Goal: Navigation & Orientation: Find specific page/section

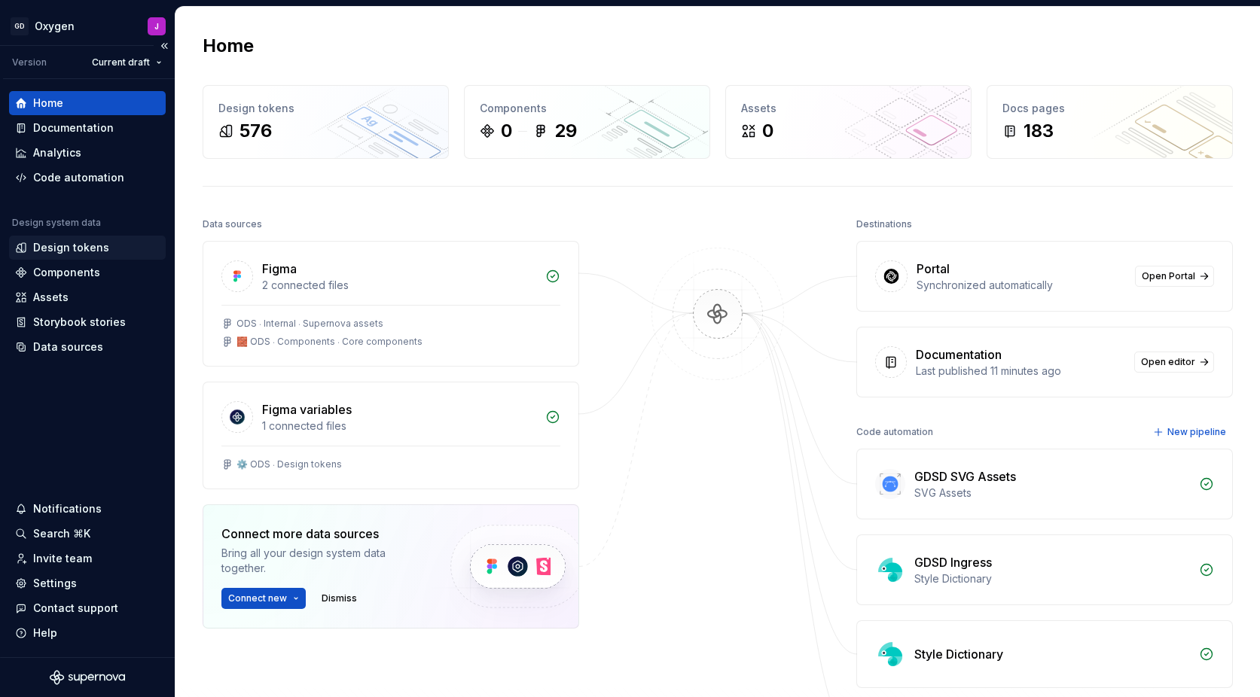
click at [81, 244] on div "Design tokens" at bounding box center [71, 247] width 76 height 15
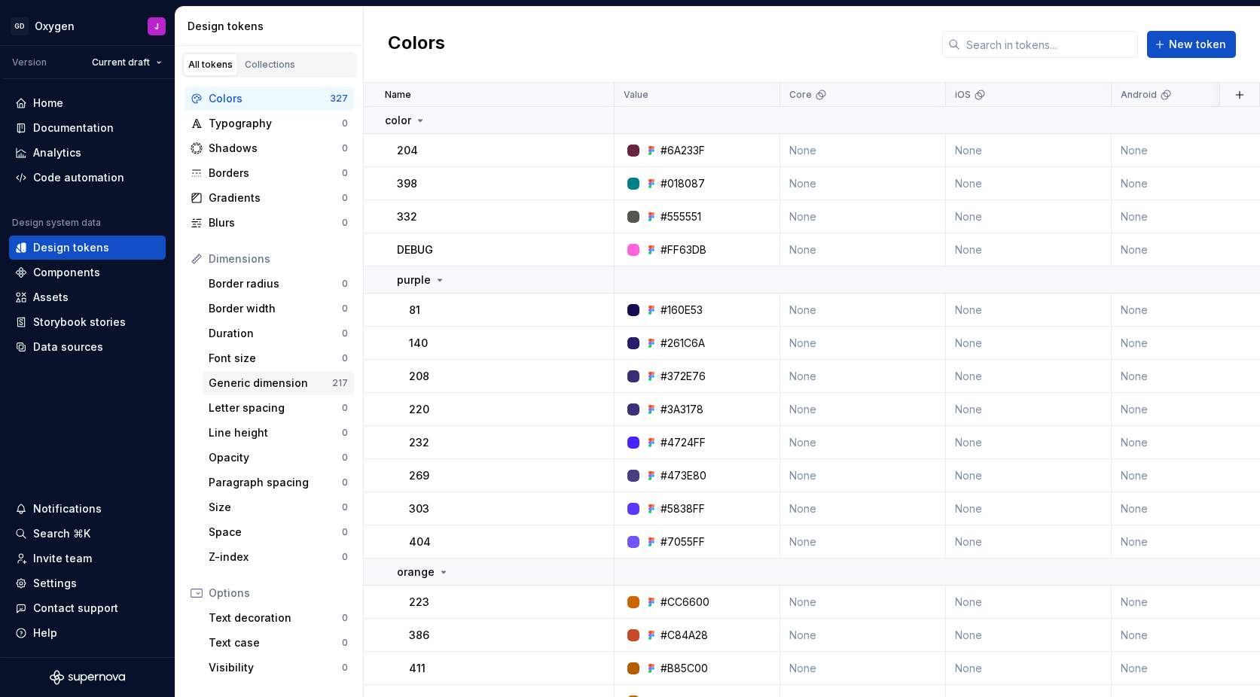
click at [282, 378] on div "Generic dimension" at bounding box center [271, 383] width 124 height 15
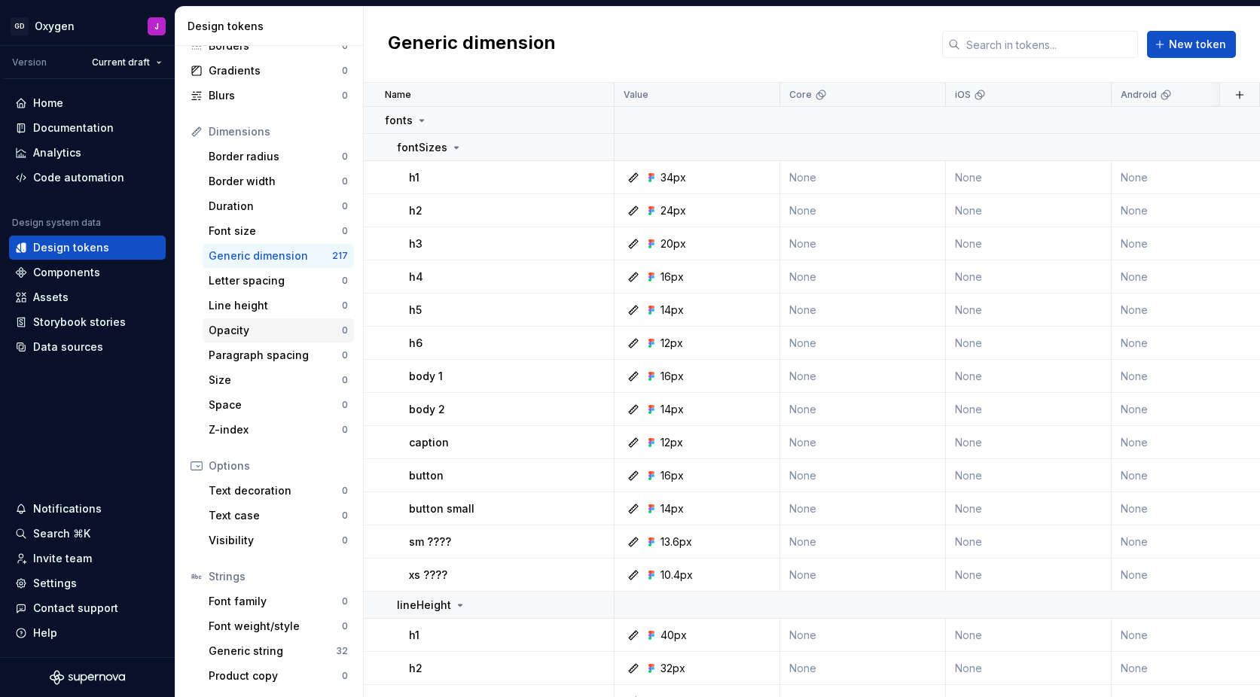
scroll to position [127, 0]
click at [261, 651] on div "Generic string" at bounding box center [272, 651] width 127 height 15
